Goal: Entertainment & Leisure: Browse casually

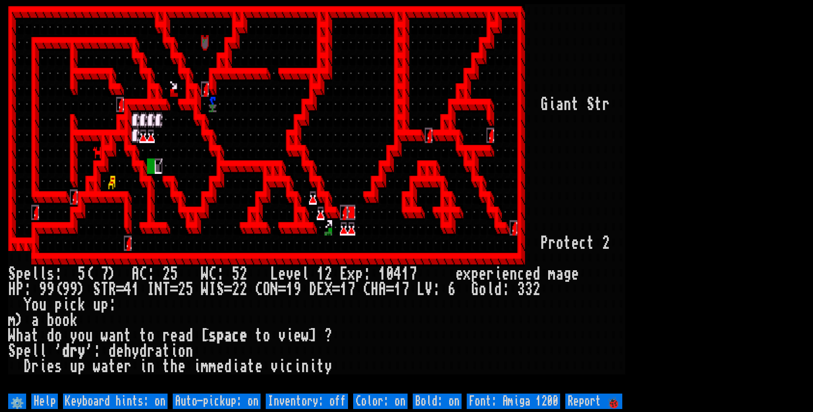
click at [234, 404] on off "Auto-pickup: on" at bounding box center [217, 401] width 88 height 15
type off "Auto-pickup: off"
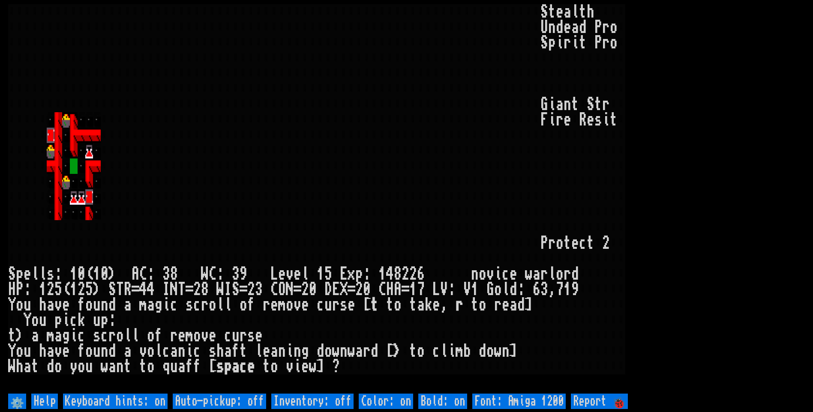
drag, startPoint x: 0, startPoint y: 0, endPoint x: 676, endPoint y: 345, distance: 758.9
click at [676, 345] on larn "S t e a l t h U n d e a d P r o S p i r i t P r o" at bounding box center [406, 197] width 797 height 387
